Goal: Task Accomplishment & Management: Manage account settings

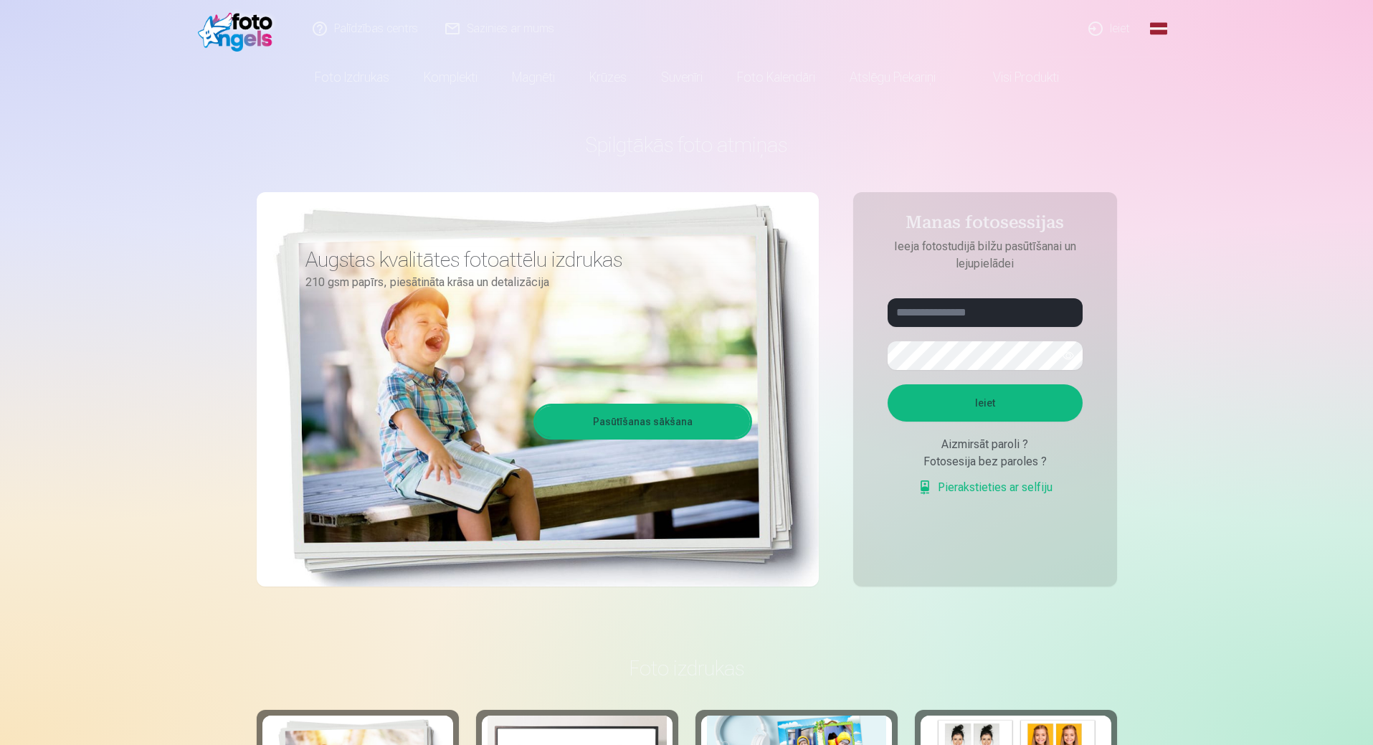
click at [1125, 27] on link "Ieiet" at bounding box center [1110, 28] width 69 height 57
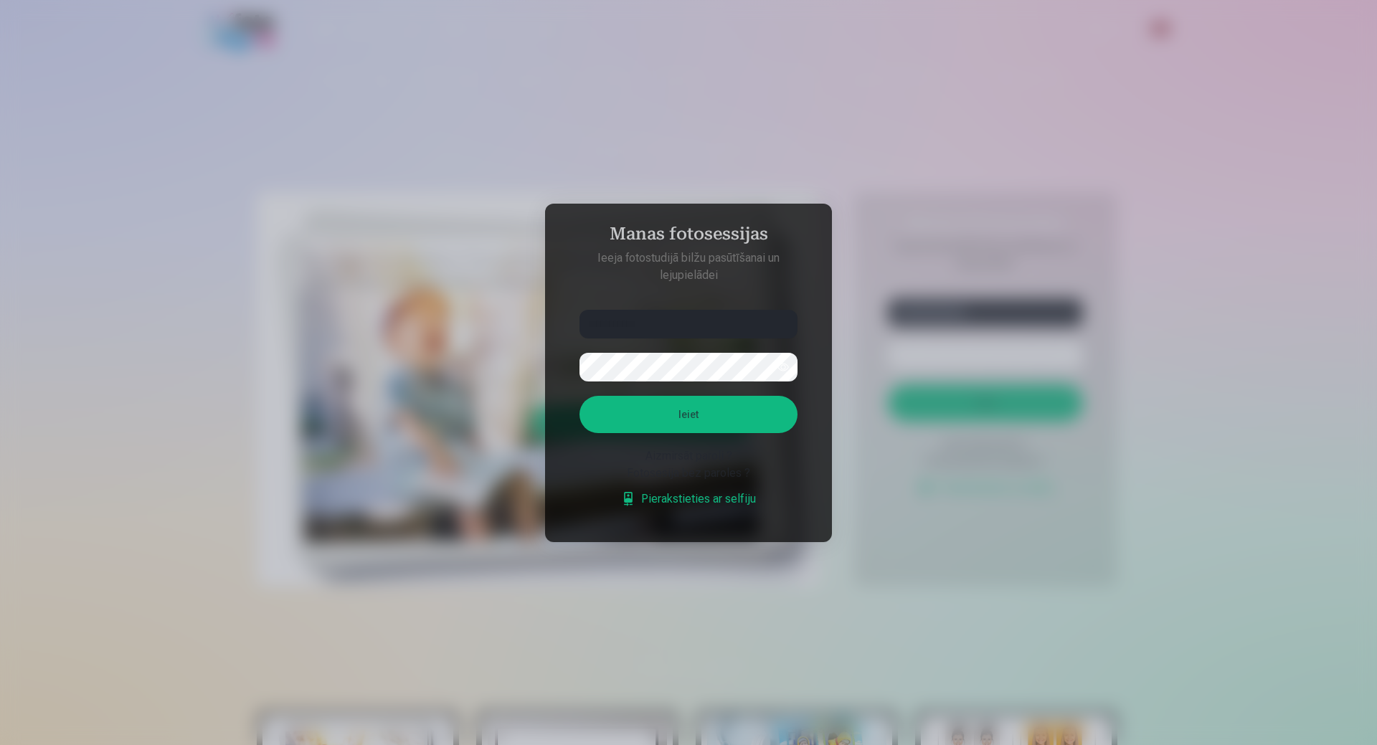
type input "**********"
click at [580, 396] on button "Ieiet" at bounding box center [689, 414] width 218 height 37
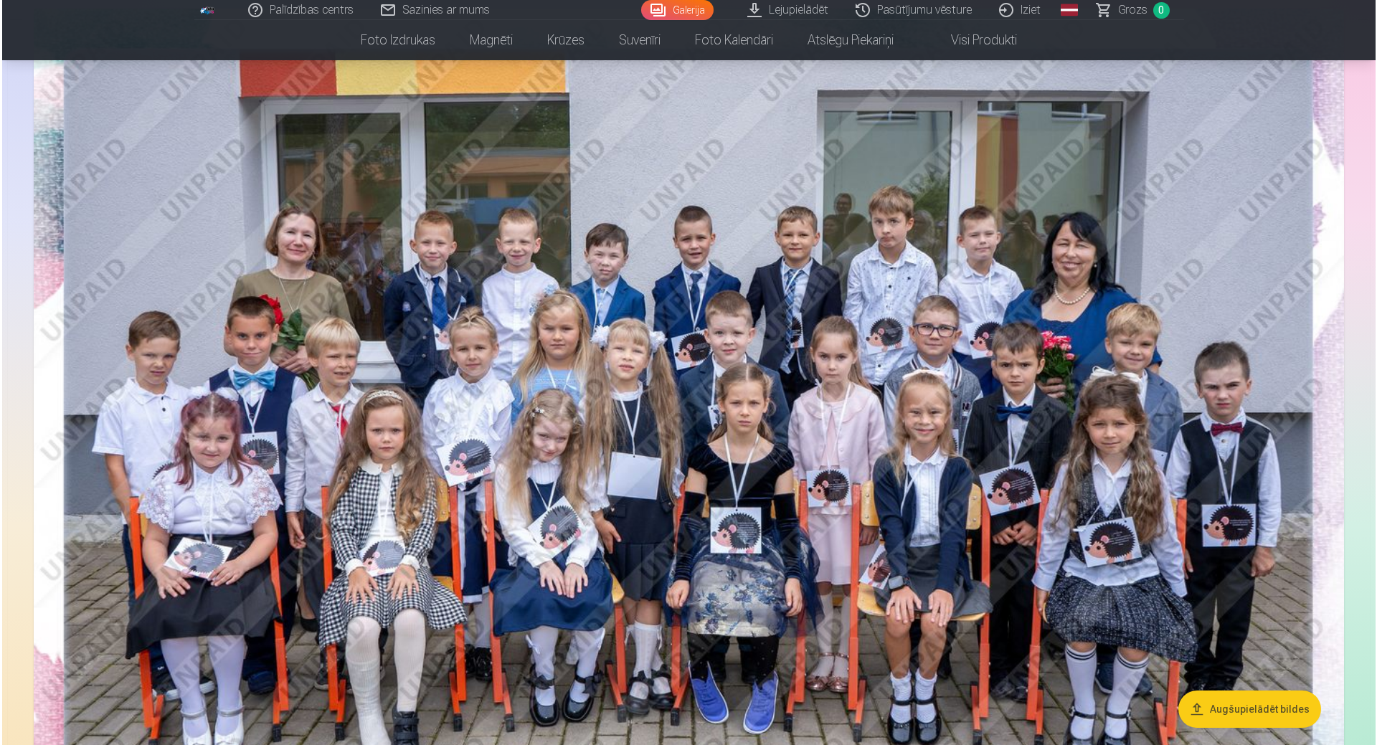
scroll to position [1076, 0]
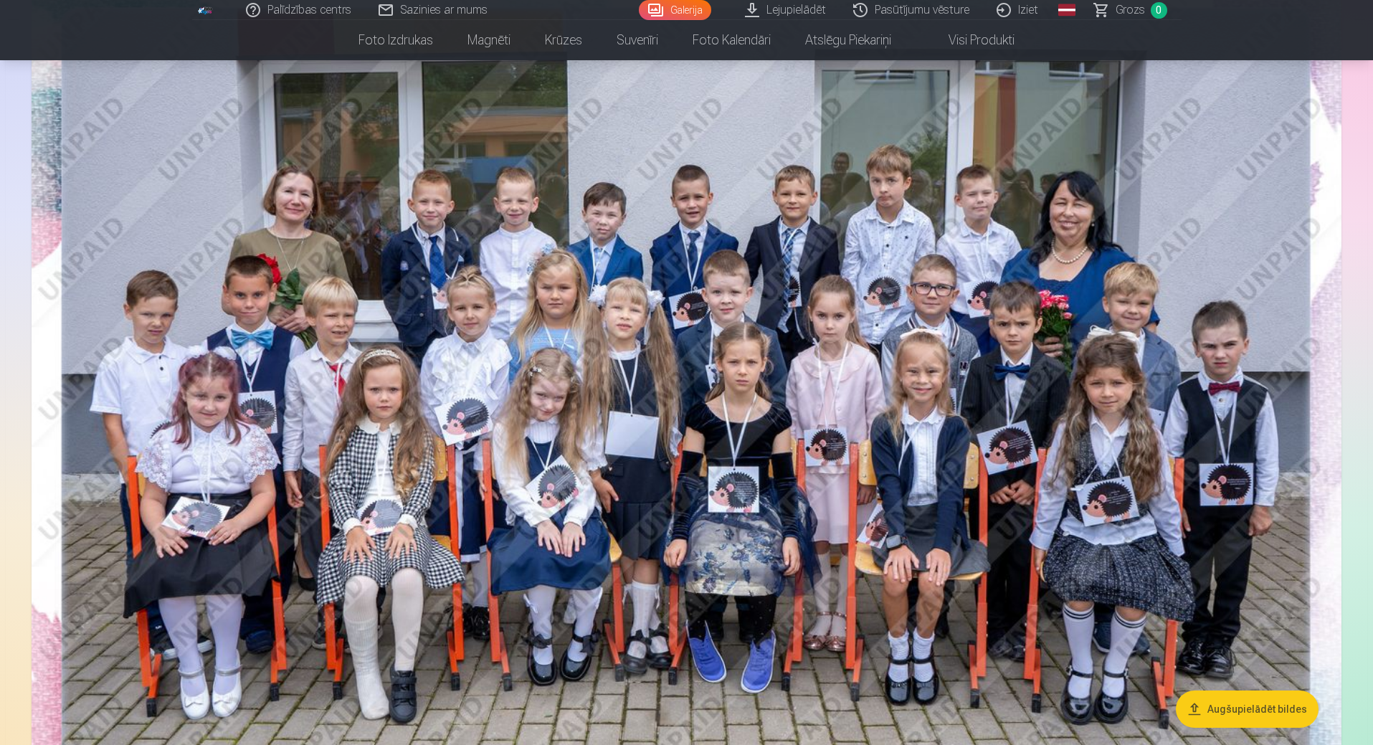
click at [887, 179] on img at bounding box center [687, 405] width 1310 height 874
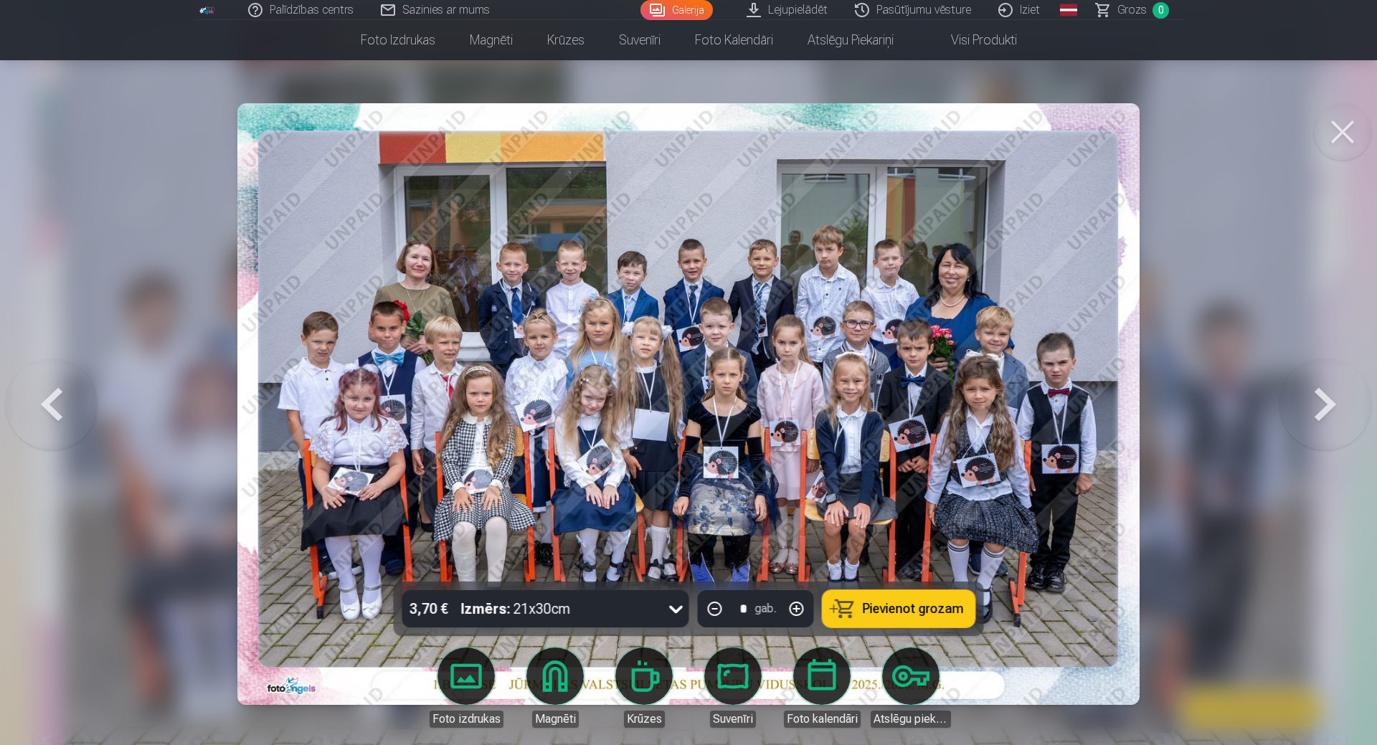
click at [831, 270] on img at bounding box center [688, 404] width 902 height 602
click at [778, 345] on img at bounding box center [688, 404] width 902 height 602
click at [704, 233] on img at bounding box center [688, 404] width 902 height 602
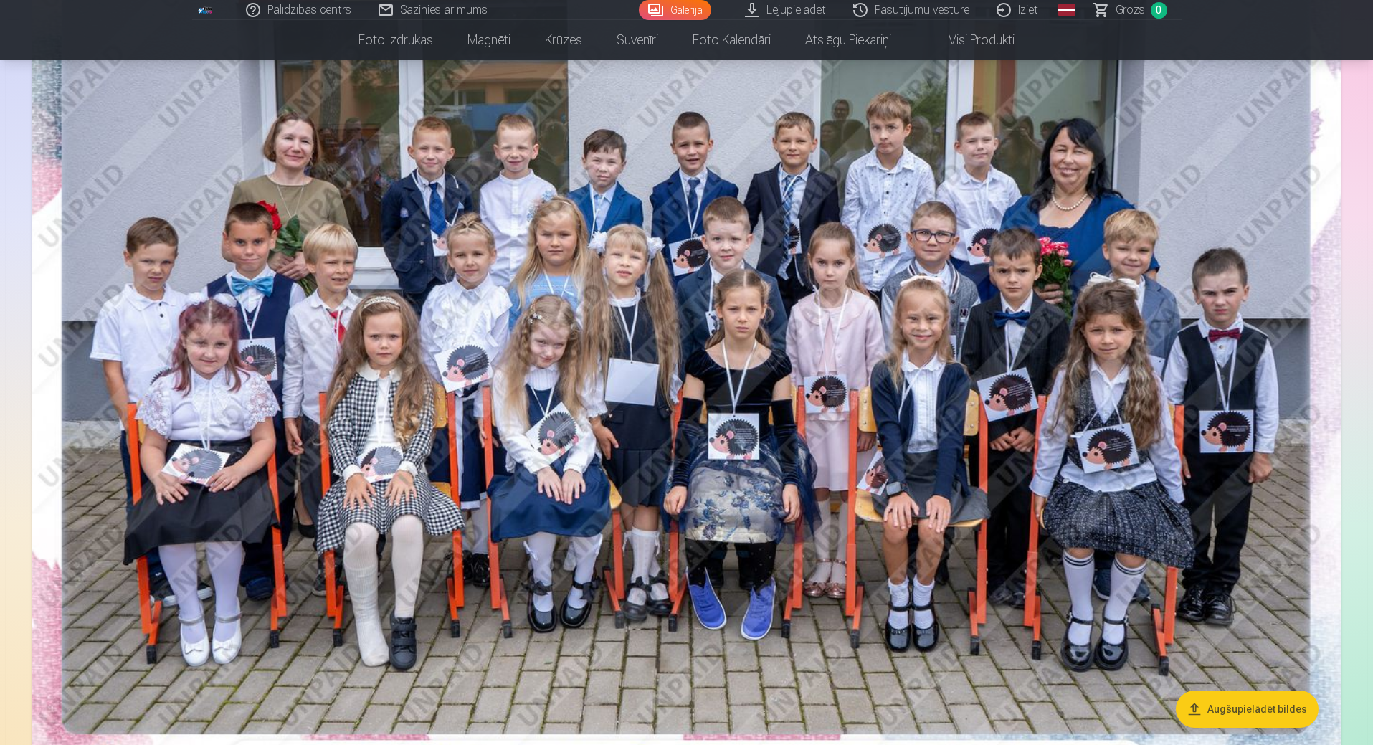
scroll to position [1148, 0]
